Goal: Navigation & Orientation: Locate item on page

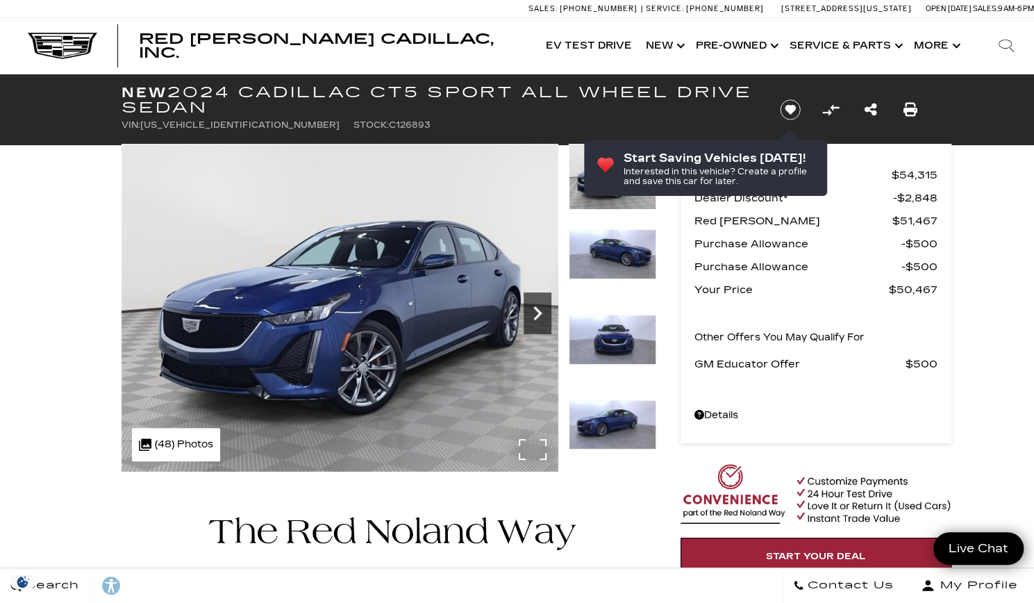
click at [536, 312] on icon "Next" at bounding box center [538, 313] width 28 height 28
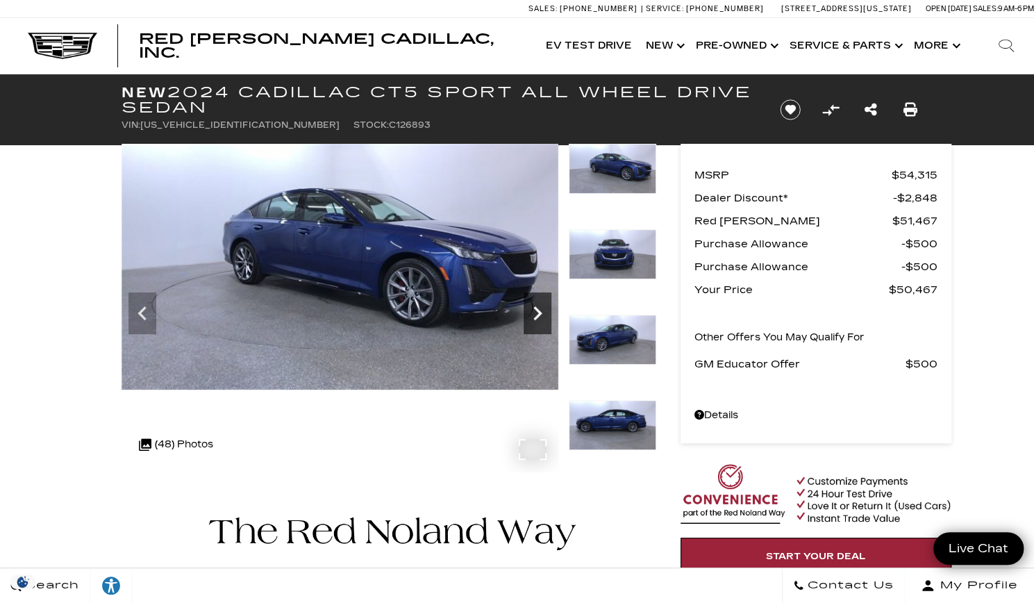
click at [536, 312] on icon "Next" at bounding box center [538, 313] width 28 height 28
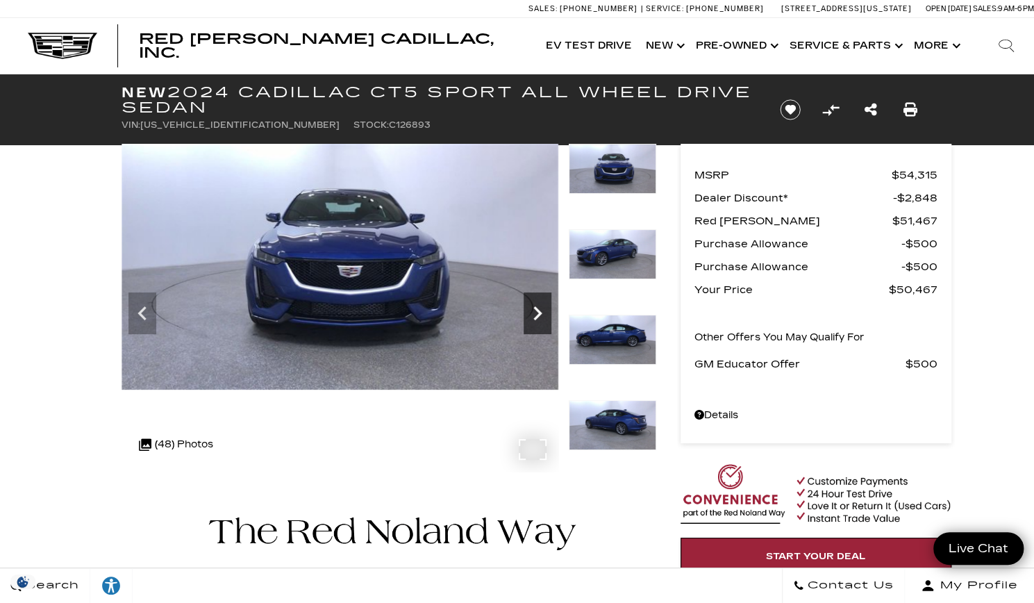
click at [536, 312] on icon "Next" at bounding box center [538, 313] width 28 height 28
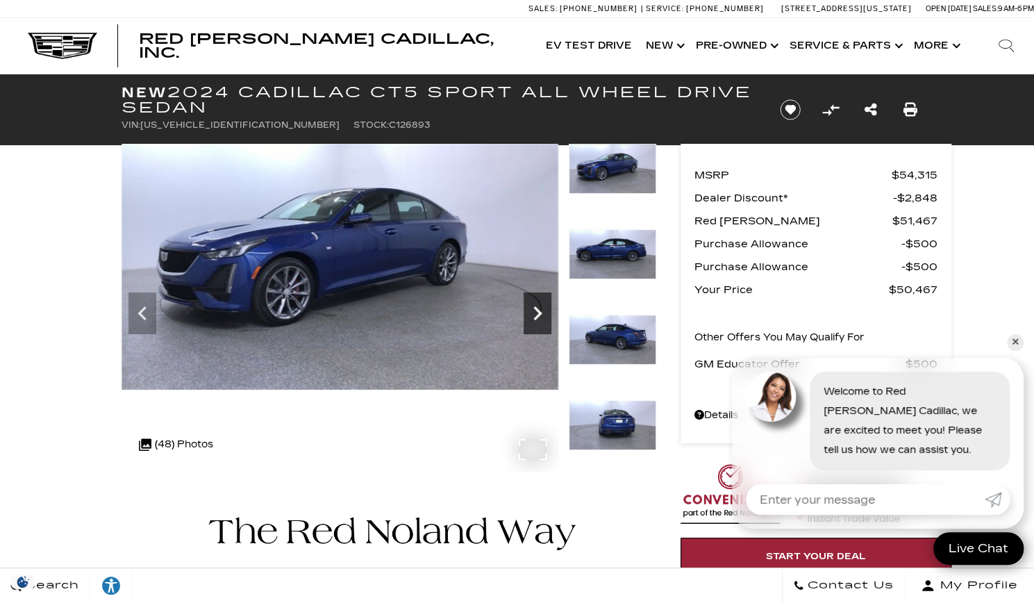
click at [536, 312] on icon "Next" at bounding box center [538, 313] width 28 height 28
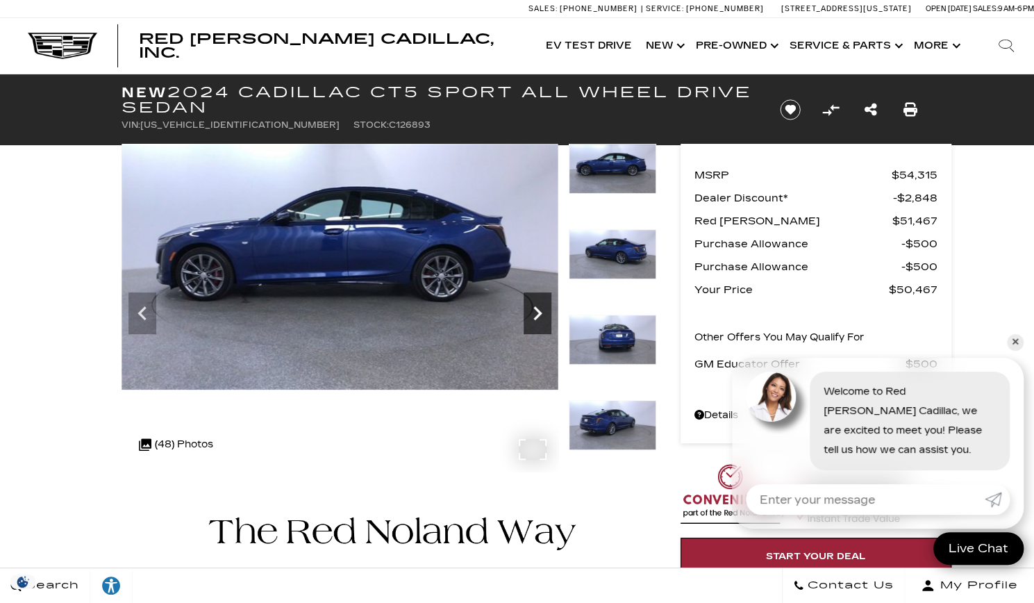
click at [536, 312] on icon "Next" at bounding box center [538, 313] width 28 height 28
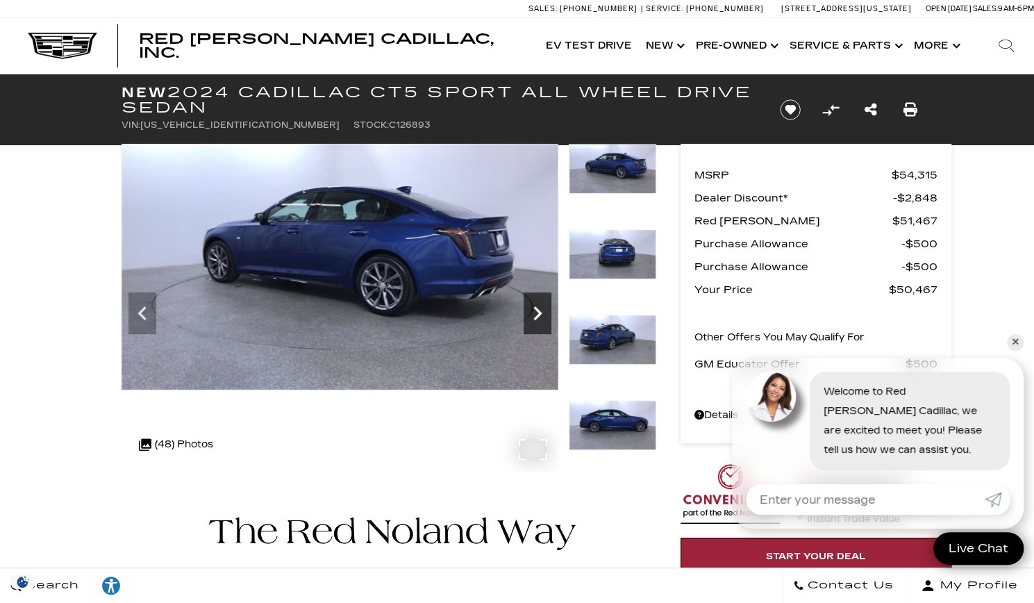
click at [535, 310] on icon "Next" at bounding box center [538, 313] width 28 height 28
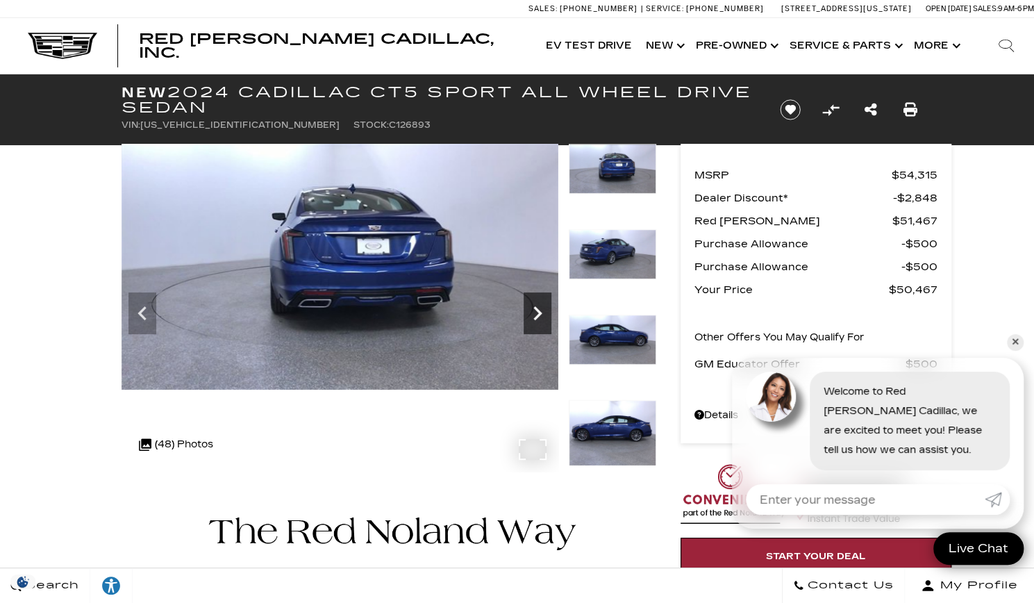
click at [535, 310] on icon "Next" at bounding box center [538, 313] width 28 height 28
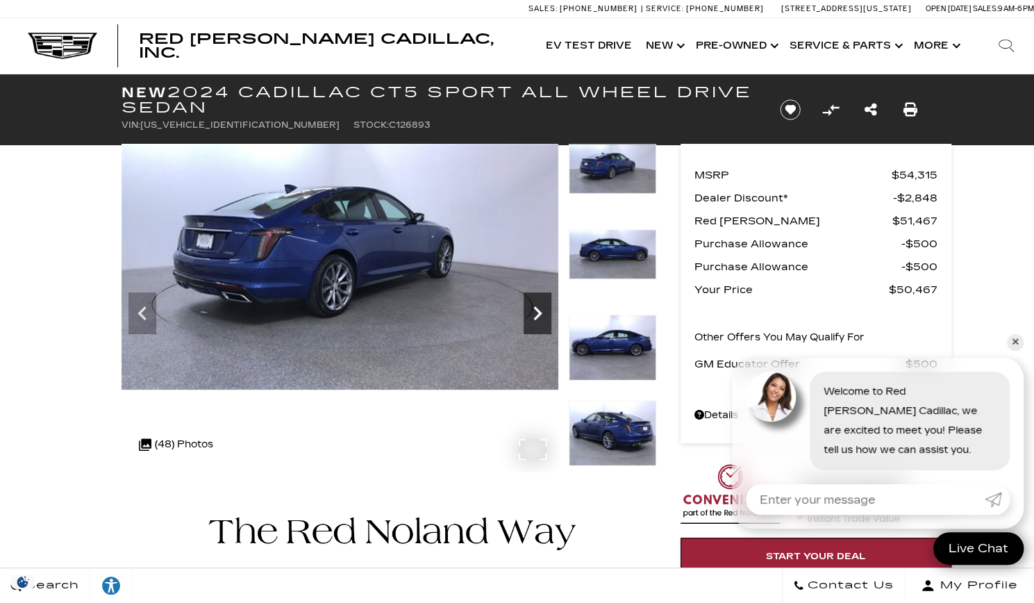
click at [535, 310] on icon "Next" at bounding box center [538, 313] width 28 height 28
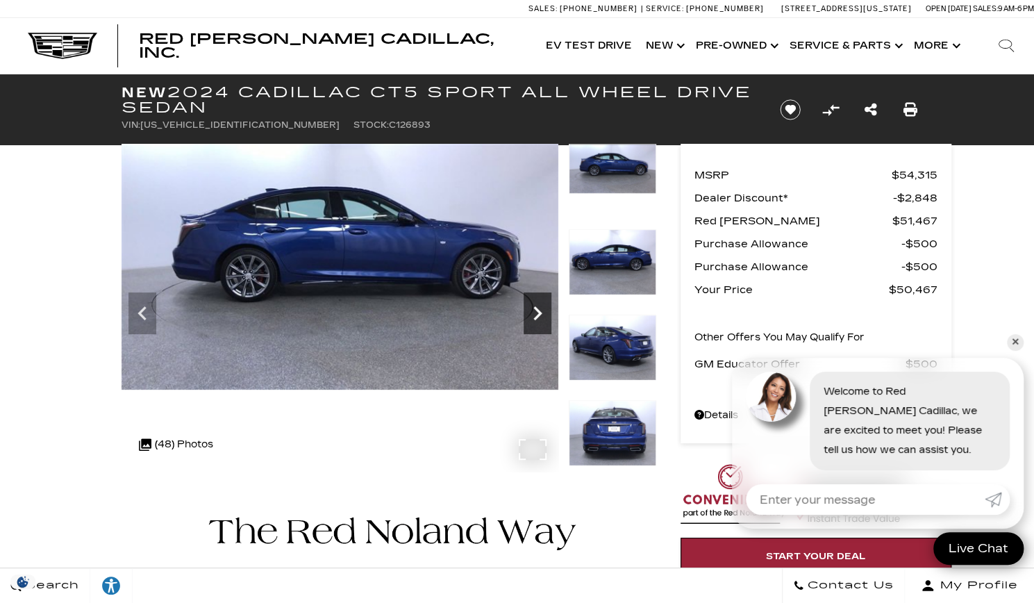
click at [535, 310] on icon "Next" at bounding box center [538, 313] width 28 height 28
